Goal: Task Accomplishment & Management: Manage account settings

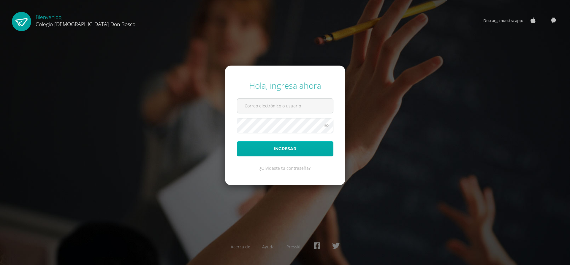
type input "[EMAIL_ADDRESS][DOMAIN_NAME]"
click at [284, 151] on button "Ingresar" at bounding box center [285, 148] width 97 height 15
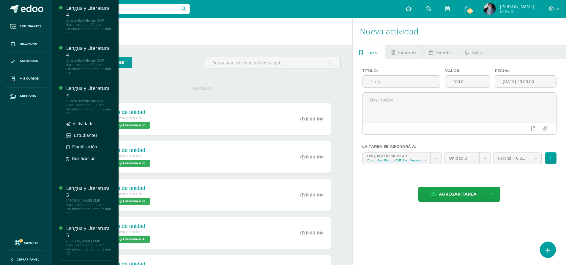
click at [86, 94] on div "Lengua y Literatura 4" at bounding box center [88, 92] width 45 height 14
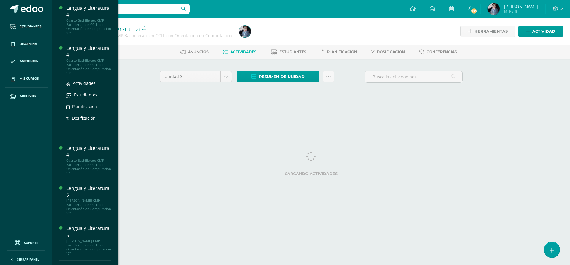
click at [86, 61] on div "Cuarto Bachillerato CMP Bachillerato en CCLL con Orientación en Computación "D"" at bounding box center [88, 67] width 45 height 17
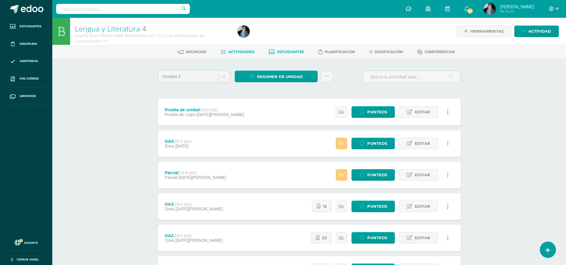
click at [281, 54] on span "Estudiantes" at bounding box center [290, 52] width 27 height 4
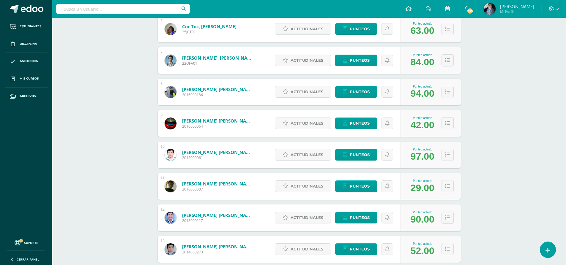
scroll to position [301, 0]
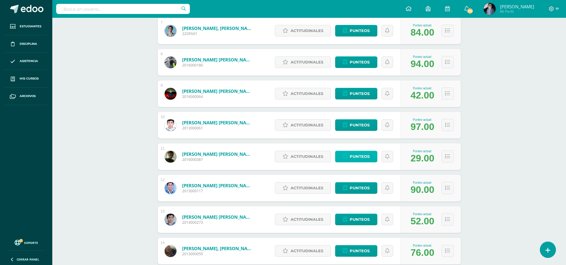
click at [358, 154] on span "Punteos" at bounding box center [360, 156] width 20 height 11
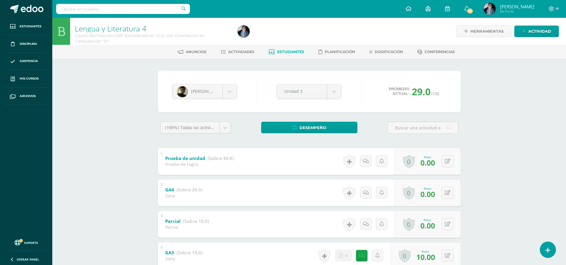
scroll to position [30, 0]
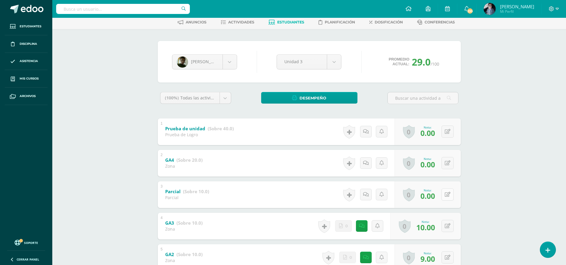
click at [448, 195] on icon at bounding box center [448, 194] width 6 height 5
type input "8"
click at [439, 197] on link at bounding box center [436, 197] width 12 height 12
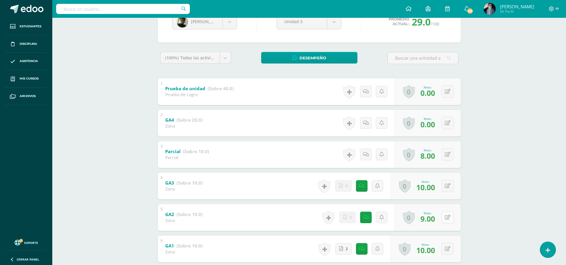
scroll to position [59, 0]
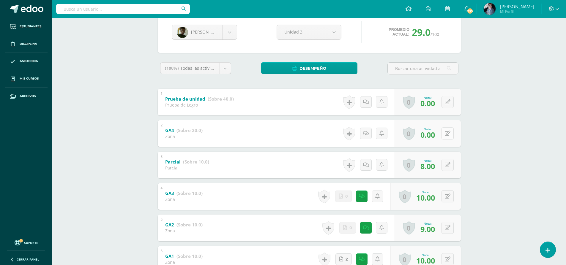
click at [447, 135] on icon at bounding box center [448, 133] width 6 height 5
type input "8"
click at [436, 135] on icon at bounding box center [435, 135] width 5 height 5
click at [367, 133] on icon at bounding box center [366, 133] width 6 height 5
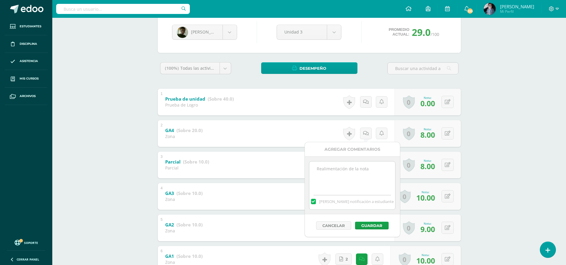
click at [357, 178] on textarea at bounding box center [352, 177] width 86 height 30
type textarea "n"
type textarea "No entregó Lectopolis"
click at [367, 226] on button "Guardar" at bounding box center [372, 226] width 34 height 8
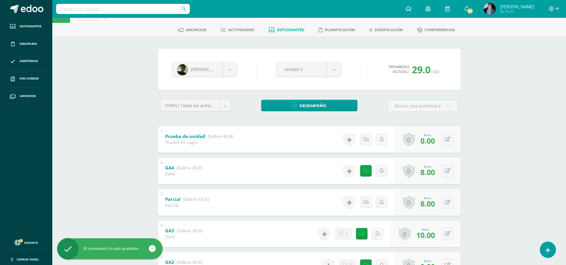
scroll to position [0, 0]
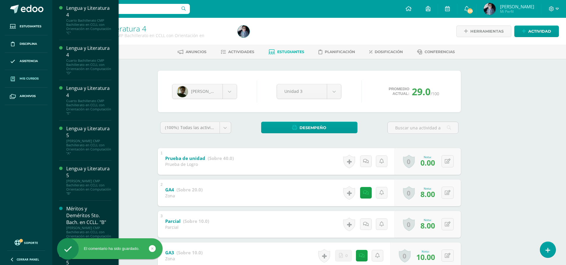
click at [26, 79] on span "Mis cursos" at bounding box center [29, 78] width 19 height 5
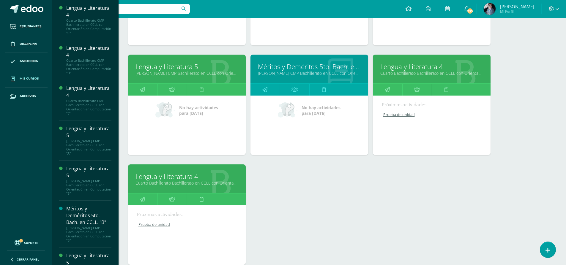
scroll to position [324, 0]
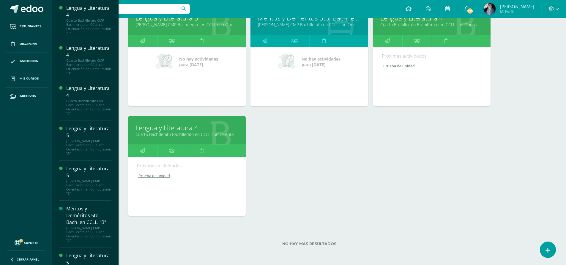
click at [432, 21] on link "Lengua y Literatura 4" at bounding box center [431, 17] width 103 height 9
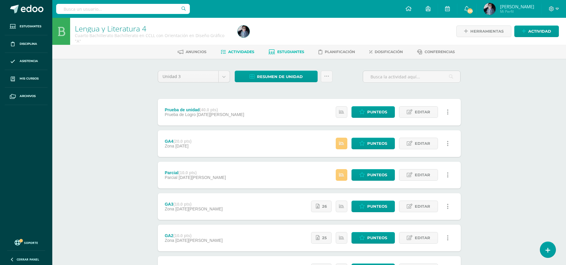
click at [279, 51] on span "Estudiantes" at bounding box center [290, 52] width 27 height 4
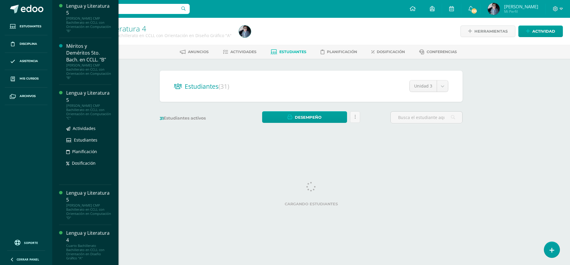
scroll to position [173, 0]
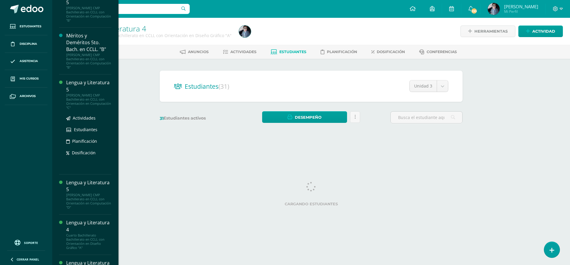
click at [81, 185] on link "Lengua y Literatura 5 Quinto Bachillerato CMP Bachillerato en CCLL con Orientac…" at bounding box center [88, 194] width 45 height 30
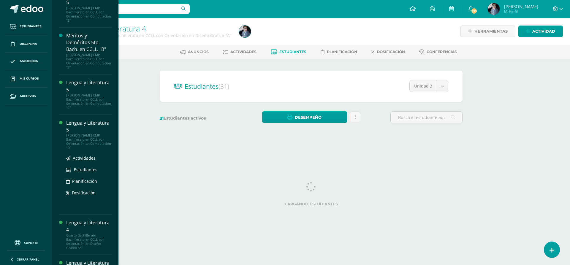
click at [78, 133] on div "Lengua y Literatura 5" at bounding box center [88, 127] width 45 height 14
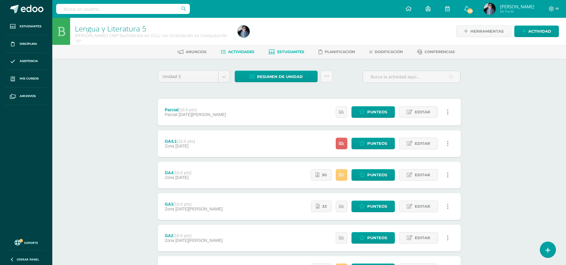
click at [288, 52] on span "Estudiantes" at bounding box center [290, 52] width 27 height 4
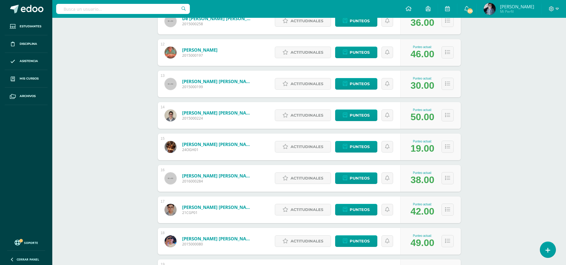
scroll to position [443, 0]
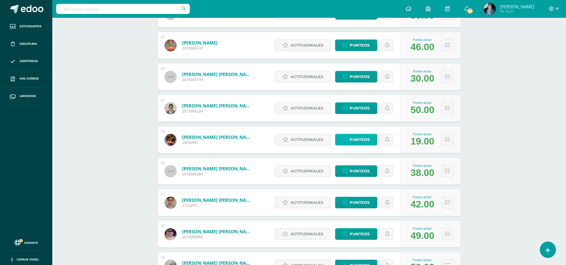
click at [355, 142] on span "Punteos" at bounding box center [360, 139] width 20 height 11
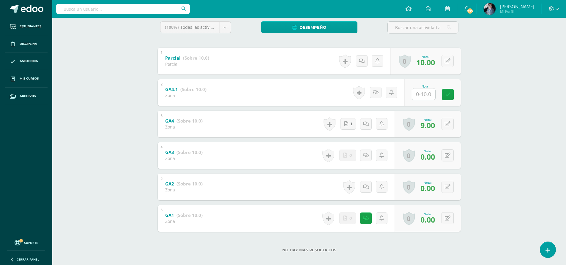
scroll to position [107, 0]
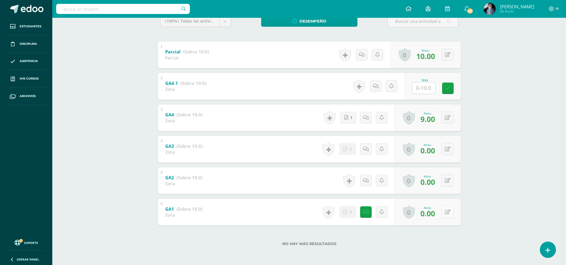
click at [445, 213] on button at bounding box center [447, 212] width 12 height 12
type input "8"
click at [448, 179] on icon at bounding box center [448, 180] width 6 height 5
type input "8"
click at [446, 151] on button at bounding box center [451, 149] width 12 height 12
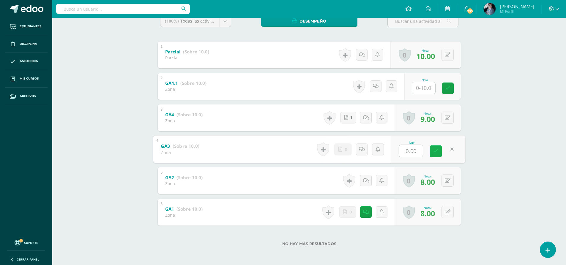
click at [434, 152] on icon at bounding box center [435, 151] width 5 height 5
click at [444, 150] on div "0 Logros Logros obtenidos Aún no hay logros agregados Nota: 0.00" at bounding box center [427, 149] width 66 height 27
click at [451, 150] on icon at bounding box center [452, 149] width 6 height 5
type input "8"
click at [435, 153] on icon at bounding box center [435, 151] width 5 height 5
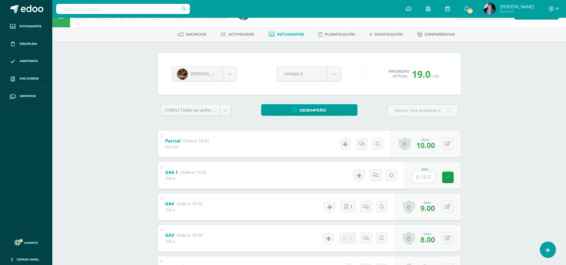
scroll to position [0, 0]
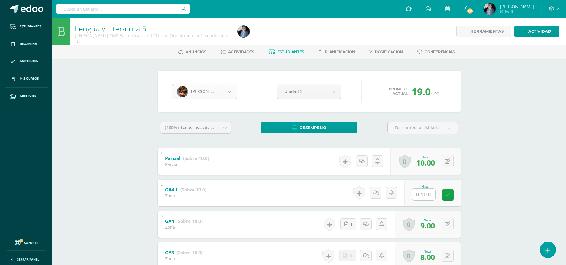
click at [229, 92] on body "Estudiantes Disciplina Asistencia Mis cursos Archivos Soporte Centro de ayuda Ú…" at bounding box center [283, 186] width 566 height 372
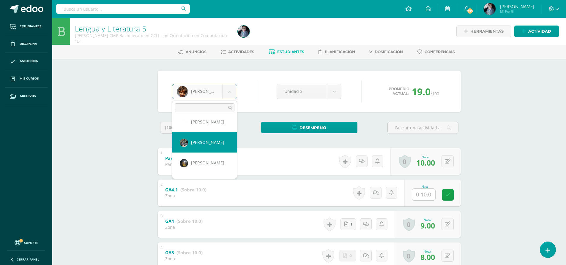
scroll to position [406, 0]
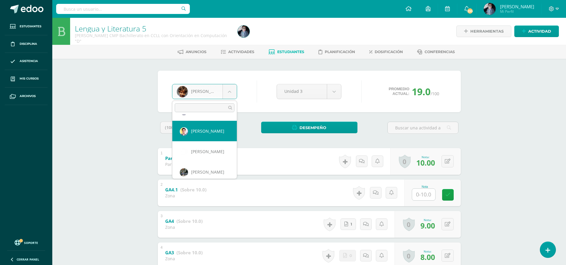
select select "779"
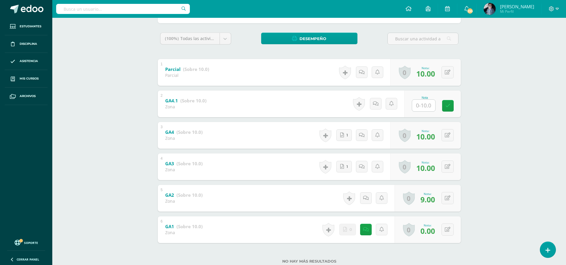
scroll to position [107, 0]
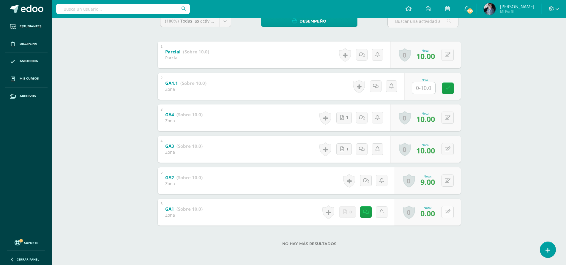
click at [447, 213] on button at bounding box center [447, 212] width 12 height 12
type input "10"
click at [436, 214] on icon at bounding box center [435, 214] width 5 height 5
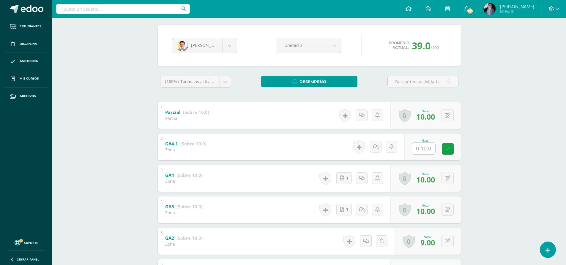
scroll to position [0, 0]
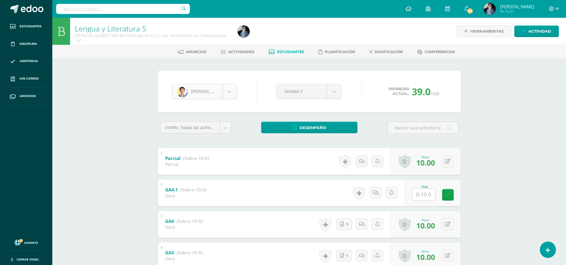
click at [228, 92] on body "Estudiantes Disciplina Asistencia Mis cursos Archivos Soporte Centro de ayuda Ú…" at bounding box center [283, 186] width 566 height 372
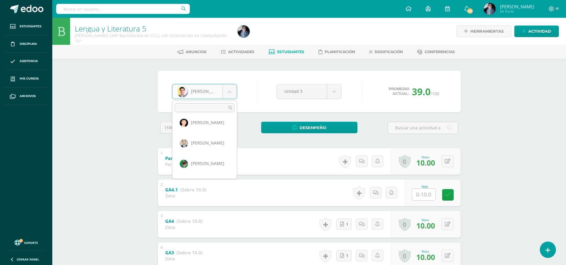
scroll to position [606, 0]
select select "866"
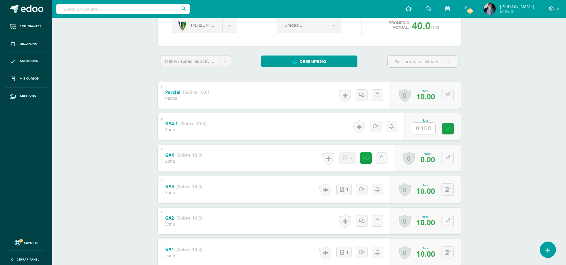
scroll to position [89, 0]
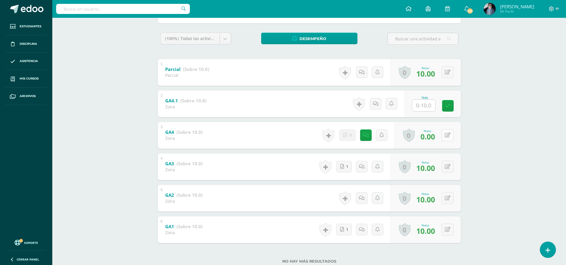
click at [446, 136] on button at bounding box center [447, 135] width 12 height 12
type input "10"
click at [438, 135] on link at bounding box center [436, 137] width 12 height 12
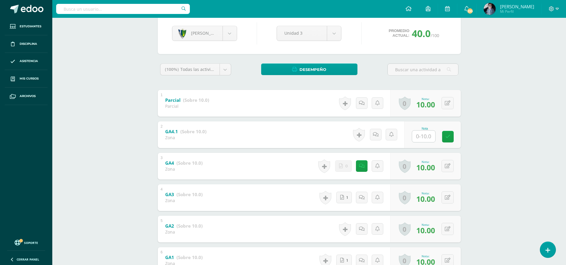
scroll to position [0, 0]
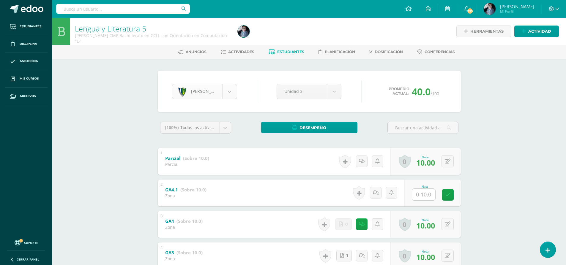
click at [230, 89] on body "Estudiantes Disciplina Asistencia Mis cursos Archivos Soporte Centro de ayuda Ú…" at bounding box center [283, 186] width 566 height 372
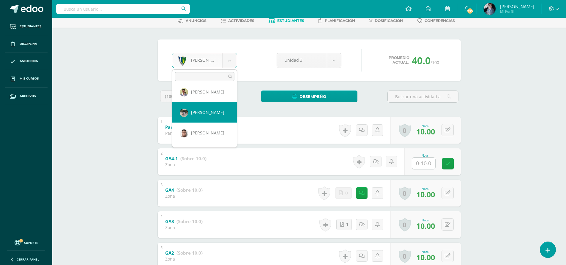
select select "834"
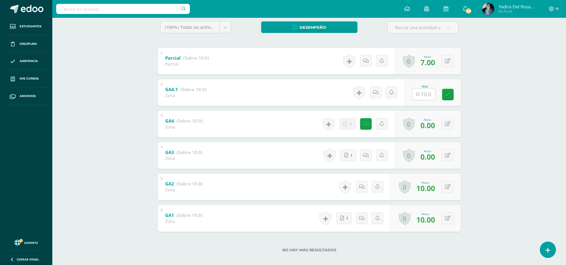
scroll to position [107, 0]
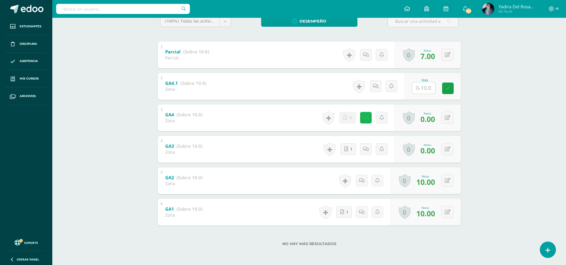
click at [365, 120] on icon at bounding box center [366, 117] width 6 height 5
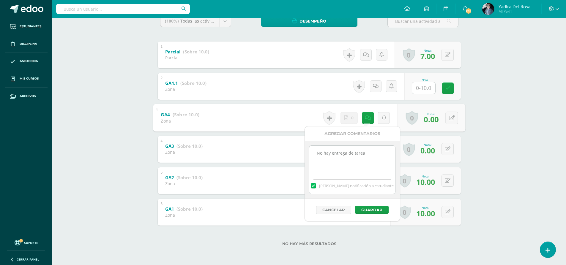
click at [485, 120] on div "Lengua y Literatura 5 Quinto Bachillerato CMP Bachillerato en CCLL con Orientac…" at bounding box center [309, 88] width 514 height 354
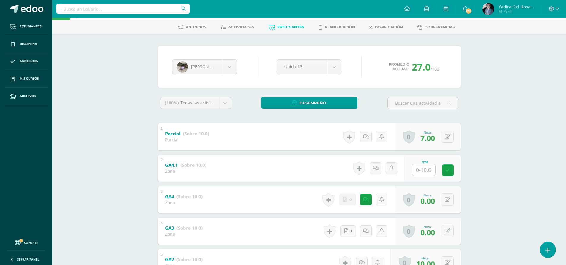
scroll to position [18, 0]
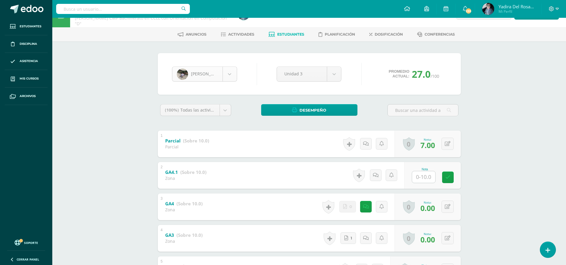
click at [233, 74] on body "Estudiantes Disciplina Asistencia Mis cursos Archivos Soporte Centro de ayuda Ú…" at bounding box center [283, 168] width 566 height 372
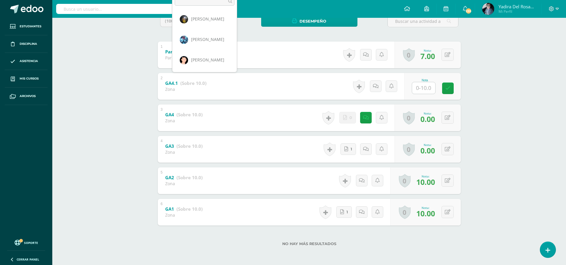
scroll to position [473, 0]
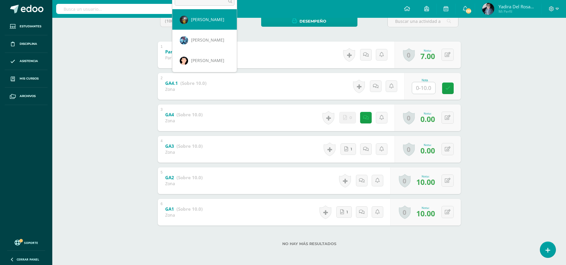
select select "783"
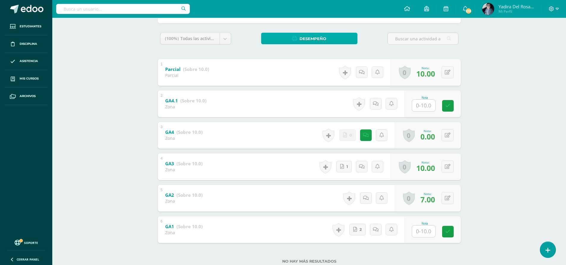
scroll to position [107, 0]
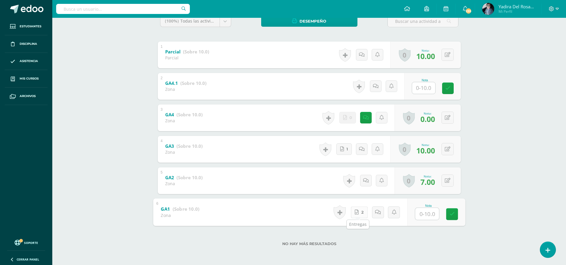
click at [357, 212] on icon at bounding box center [357, 212] width 4 height 5
click at [428, 217] on input "text" at bounding box center [427, 214] width 24 height 12
type input "10"
click at [449, 212] on icon at bounding box center [451, 214] width 5 height 5
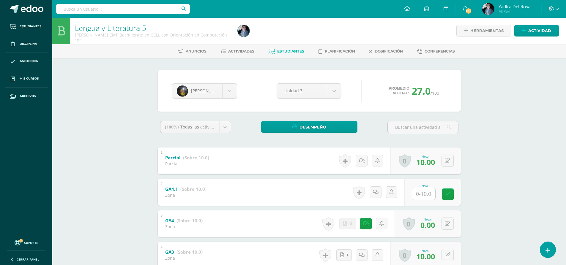
scroll to position [0, 0]
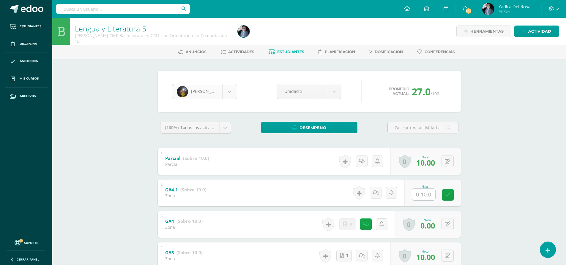
click at [232, 97] on body "Estudiantes Disciplina Asistencia Mis cursos Archivos Soporte Centro de ayuda Ú…" at bounding box center [283, 186] width 566 height 372
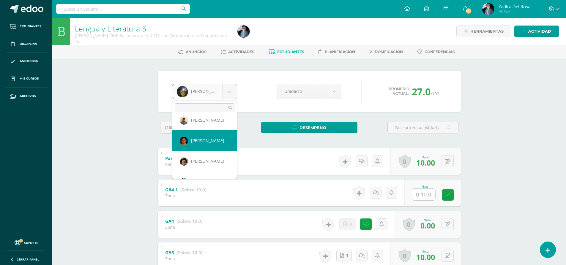
scroll to position [84, 0]
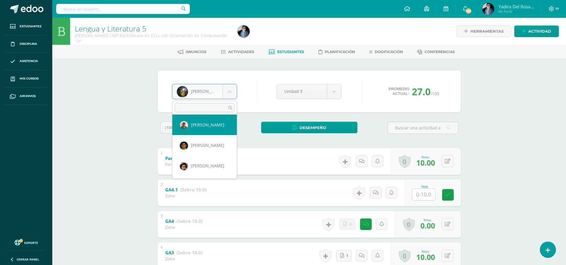
select select "876"
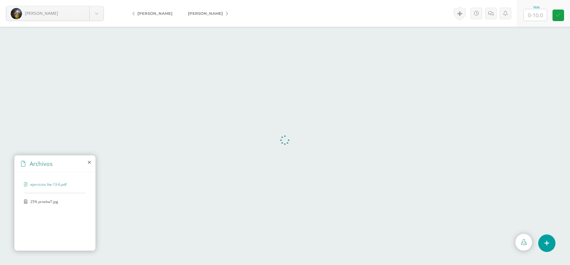
click at [49, 203] on span "25% proebaT.jpg" at bounding box center [54, 201] width 49 height 5
click at [59, 183] on span "ejercicios lite 13-6.pdf" at bounding box center [54, 184] width 49 height 5
click at [38, 203] on span "25% proebaT.jpg" at bounding box center [54, 201] width 49 height 5
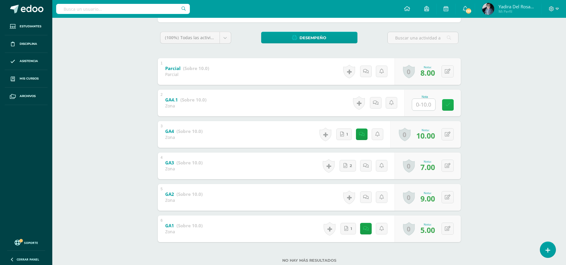
scroll to position [107, 0]
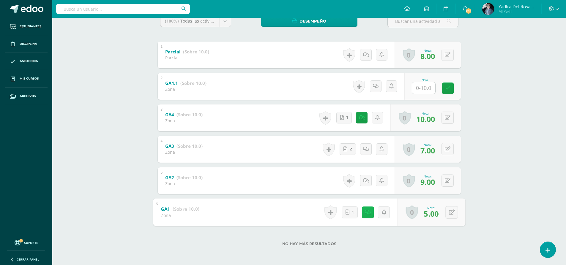
click at [365, 215] on link at bounding box center [368, 212] width 12 height 12
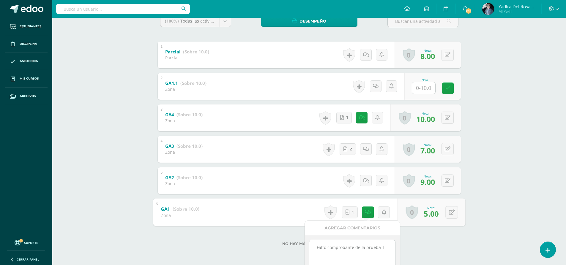
click at [492, 163] on div "Lengua y Literatura 5 Quinto Bachillerato CMP Bachillerato en CCLL con Orientac…" at bounding box center [309, 88] width 514 height 354
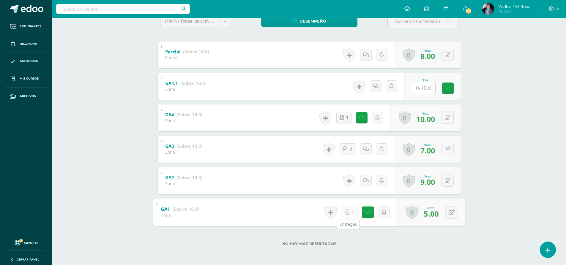
click at [350, 216] on link "1" at bounding box center [349, 212] width 16 height 12
click at [451, 212] on icon at bounding box center [452, 212] width 6 height 5
type input "10"
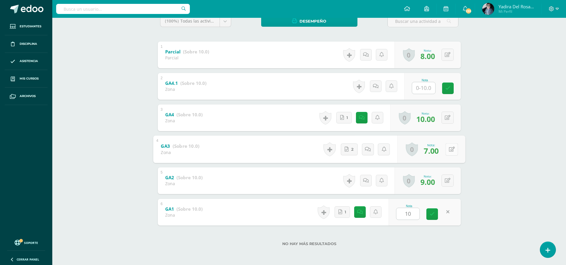
click at [447, 151] on button at bounding box center [451, 149] width 12 height 12
type input "10"
click at [436, 153] on icon at bounding box center [435, 151] width 5 height 5
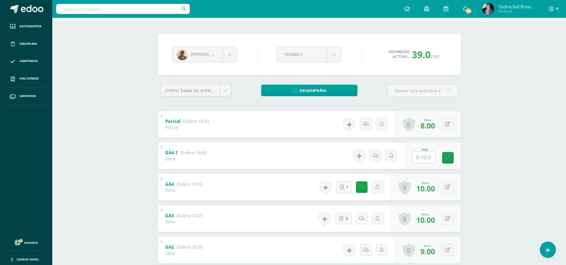
scroll to position [0, 0]
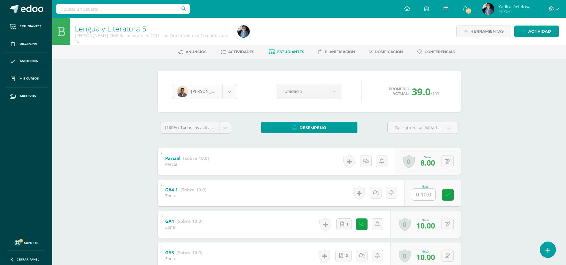
click at [230, 94] on body "Estudiantes Disciplina Asistencia Mis cursos Archivos Soporte Centro de ayuda Ú…" at bounding box center [283, 186] width 566 height 372
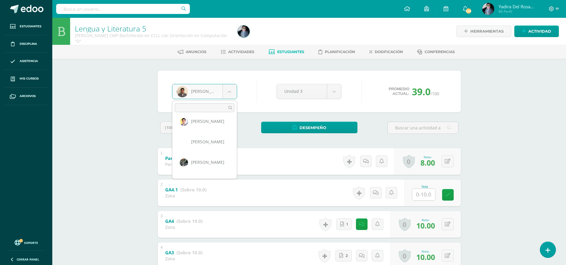
scroll to position [386, 0]
select select "852"
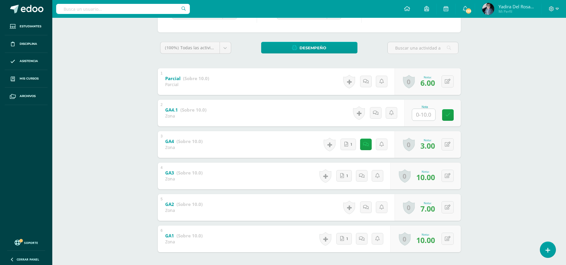
scroll to position [107, 0]
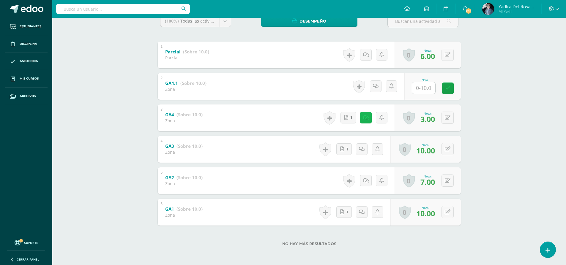
click at [365, 121] on link at bounding box center [366, 118] width 12 height 12
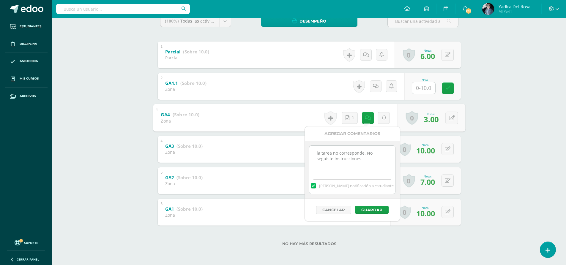
click at [496, 133] on div "Lengua y Literatura 5 Quinto Bachillerato CMP Bachillerato en CCLL con Orientac…" at bounding box center [309, 88] width 514 height 354
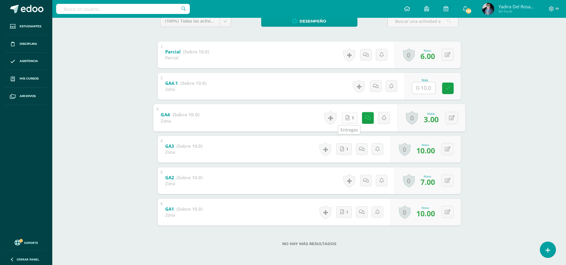
click at [347, 119] on icon at bounding box center [347, 117] width 4 height 5
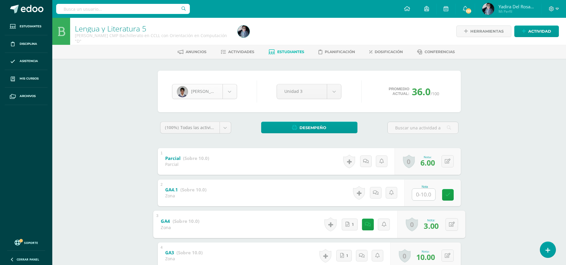
click at [226, 94] on body "Estudiantes Disciplina Asistencia Mis cursos Archivos Soporte Centro de ayuda Ú…" at bounding box center [283, 186] width 566 height 372
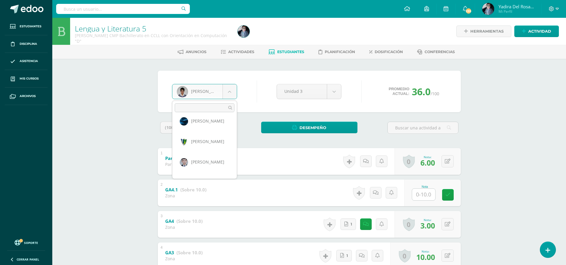
scroll to position [532, 0]
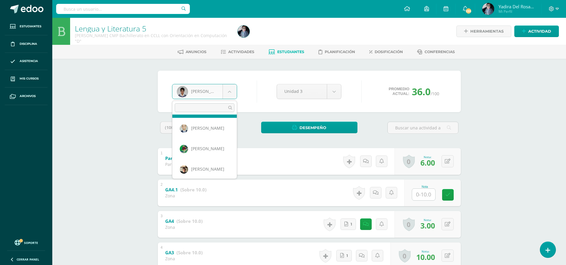
select select "824"
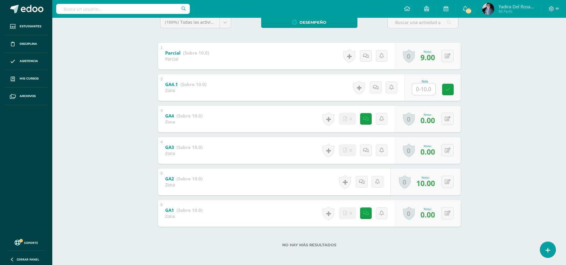
scroll to position [107, 0]
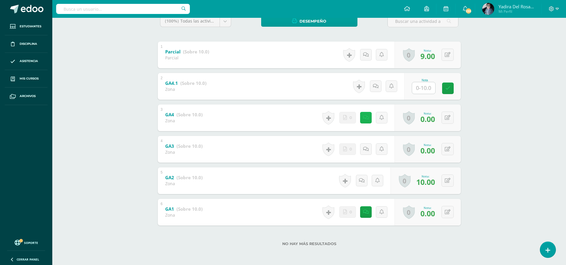
click at [364, 121] on link at bounding box center [366, 118] width 12 height 12
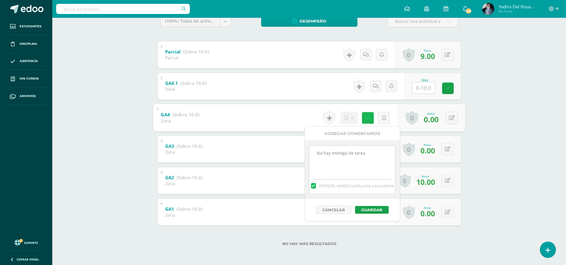
click at [367, 117] on icon at bounding box center [367, 117] width 6 height 5
click at [494, 173] on div "Lengua y Literatura 5 Quinto Bachillerato CMP Bachillerato en CCLL con Orientac…" at bounding box center [309, 88] width 514 height 354
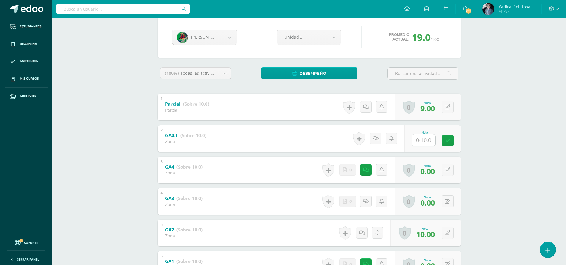
scroll to position [0, 0]
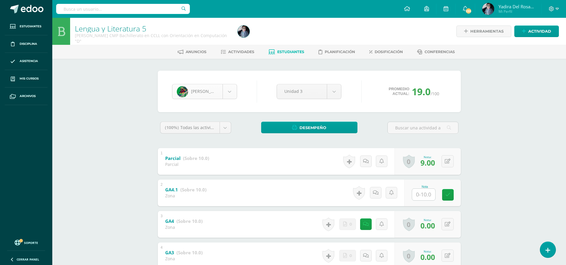
click at [231, 93] on body "Estudiantes Disciplina Asistencia Mis cursos Archivos Soporte Centro de ayuda Ú…" at bounding box center [283, 186] width 566 height 372
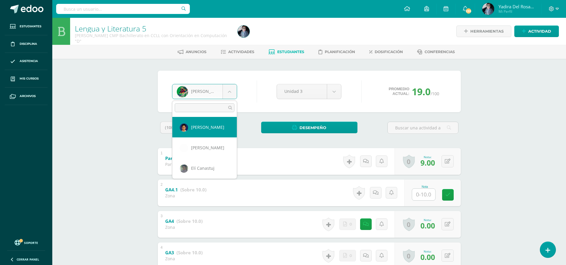
select select "840"
click at [227, 95] on body "Estudiantes Disciplina Asistencia Mis cursos Archivos Soporte Centro de ayuda Ú…" at bounding box center [283, 186] width 566 height 372
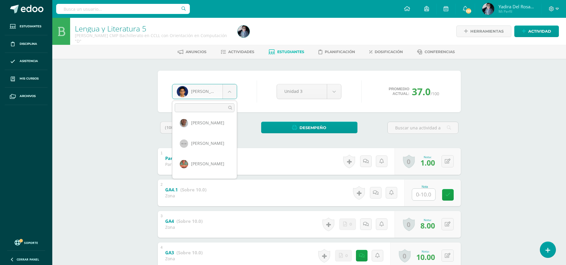
scroll to position [208, 0]
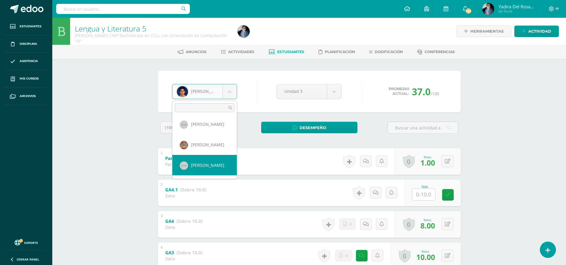
select select "810"
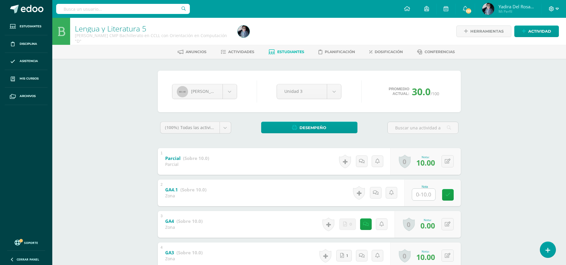
click at [558, 10] on icon at bounding box center [556, 8] width 3 height 5
click at [532, 41] on span "Cerrar sesión" at bounding box center [538, 41] width 27 height 6
